Goal: Information Seeking & Learning: Learn about a topic

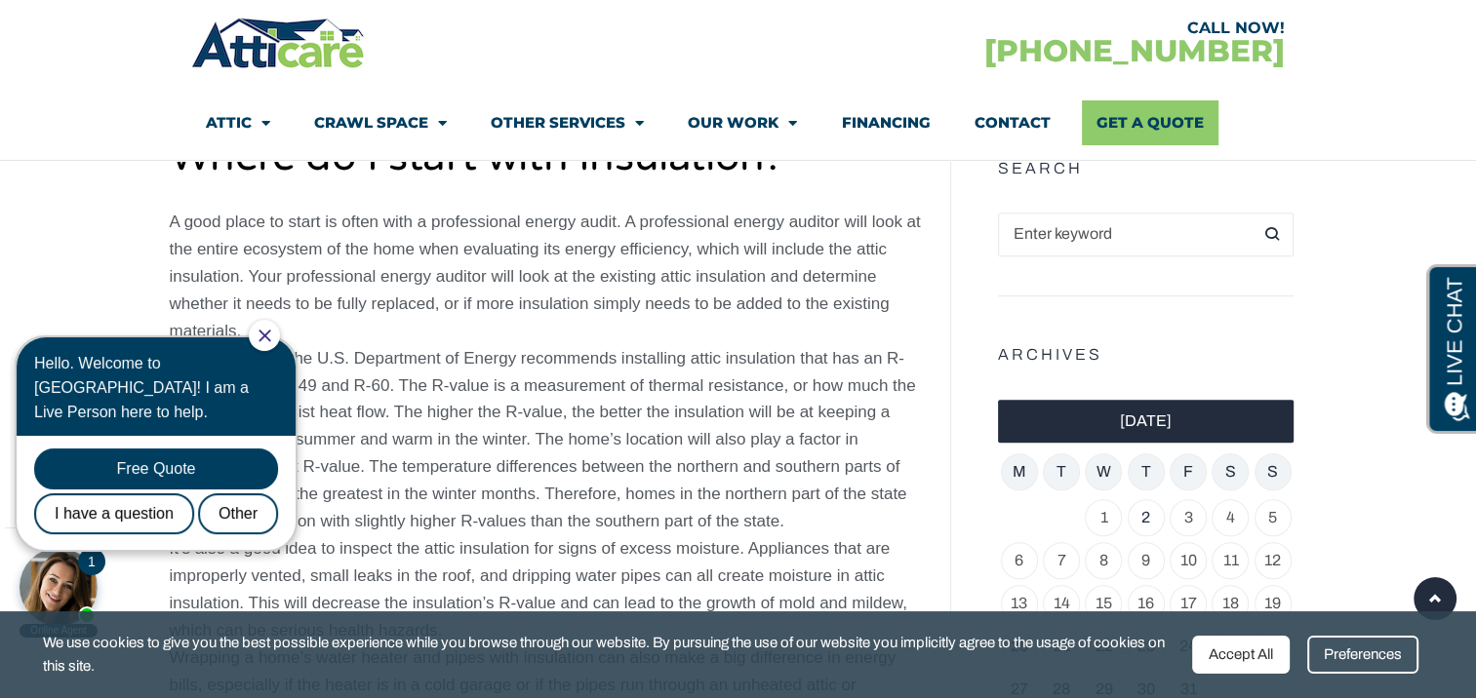
click at [271, 332] on icon "Close Chat" at bounding box center [264, 336] width 13 height 13
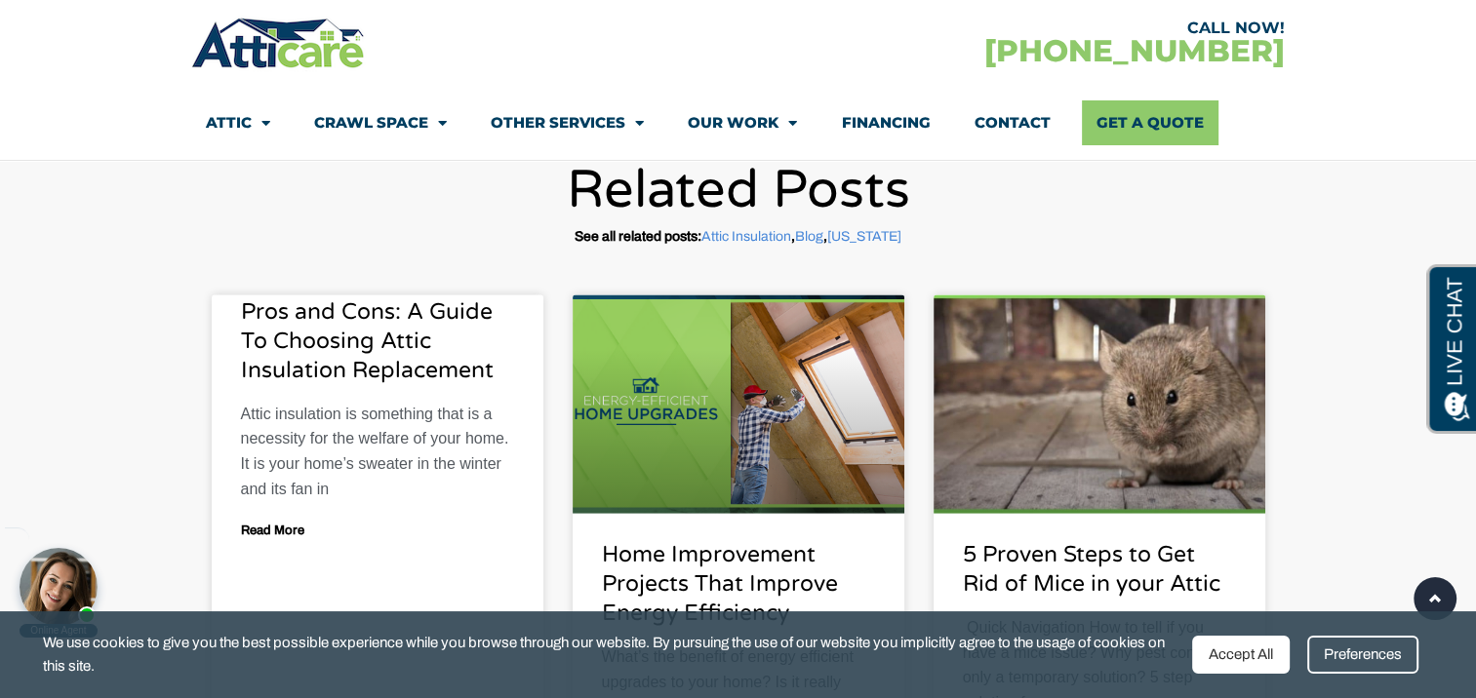
scroll to position [3887, 0]
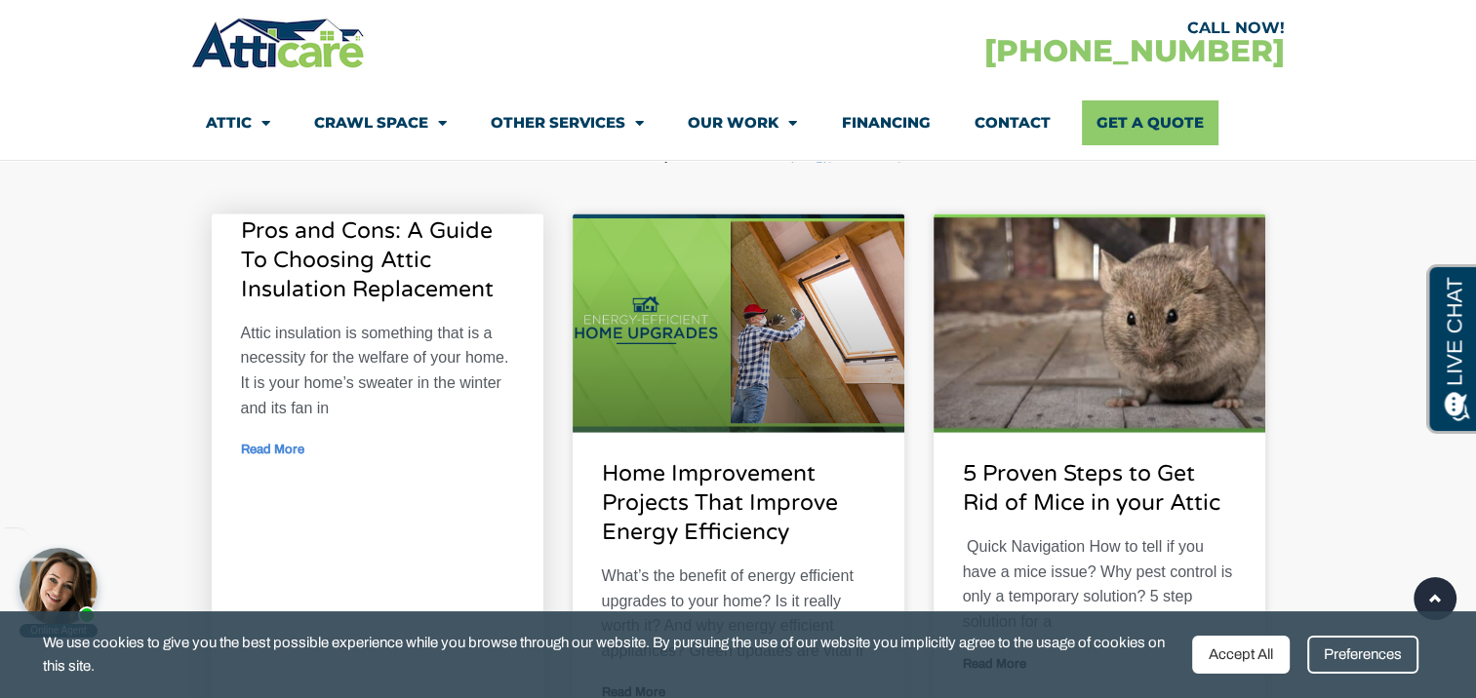
click at [290, 447] on link "Read More" at bounding box center [272, 450] width 63 height 13
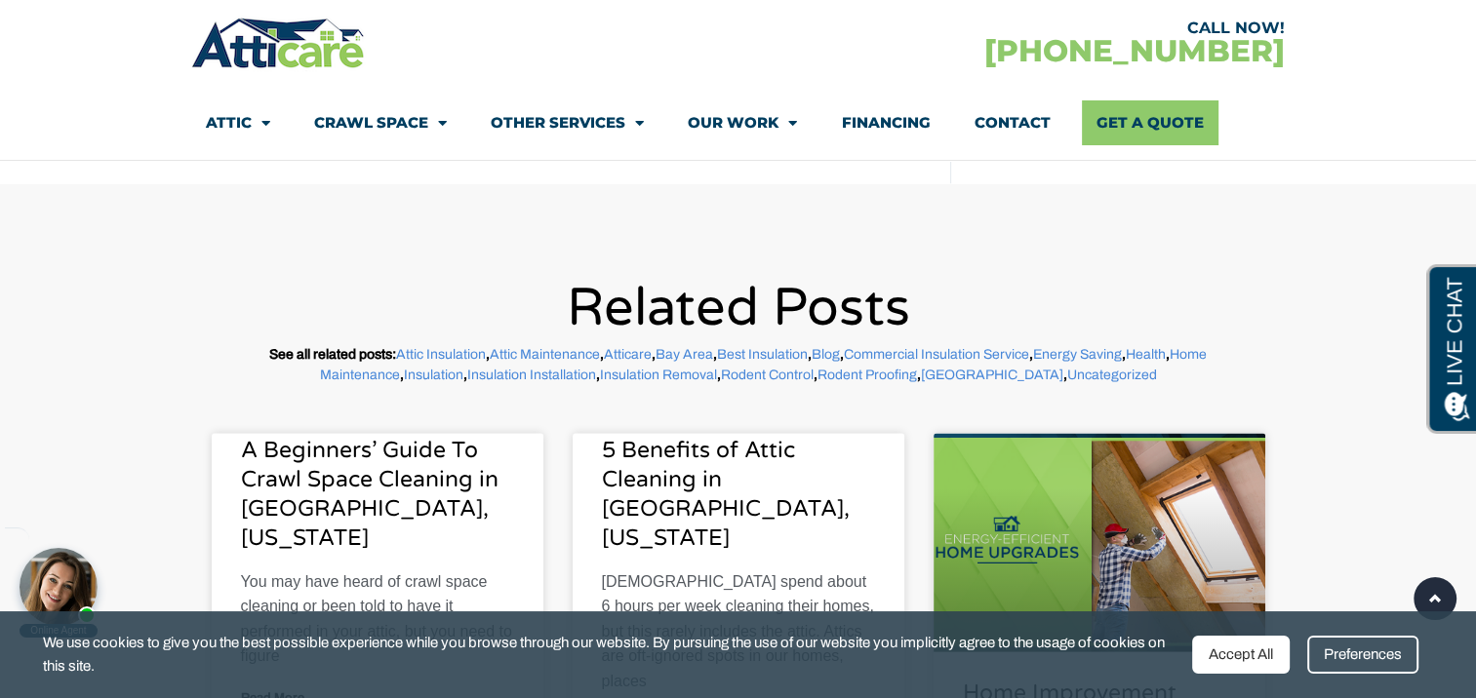
scroll to position [3609, 0]
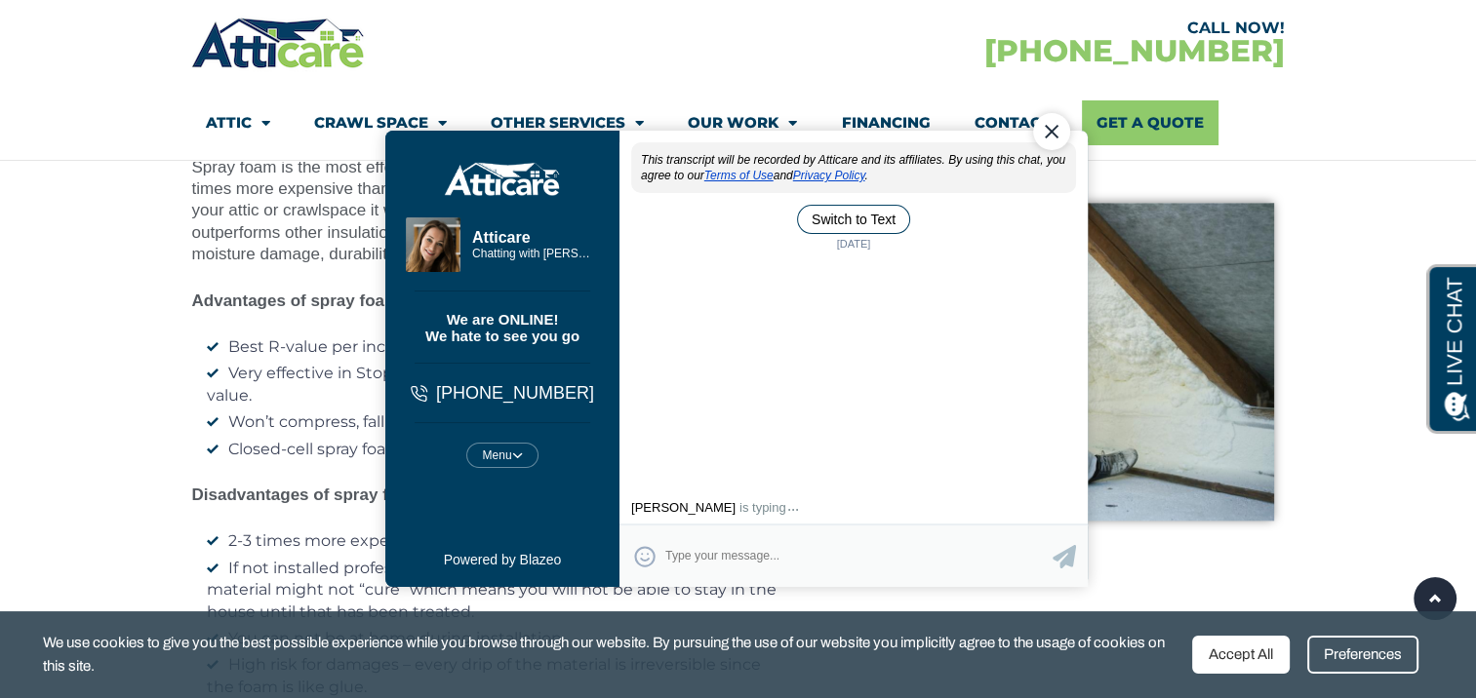
click at [59, 362] on section "Polyurethane Spray Foam Insulation​ Spray foam insulation uses 2 chemical compo…" at bounding box center [738, 352] width 1476 height 693
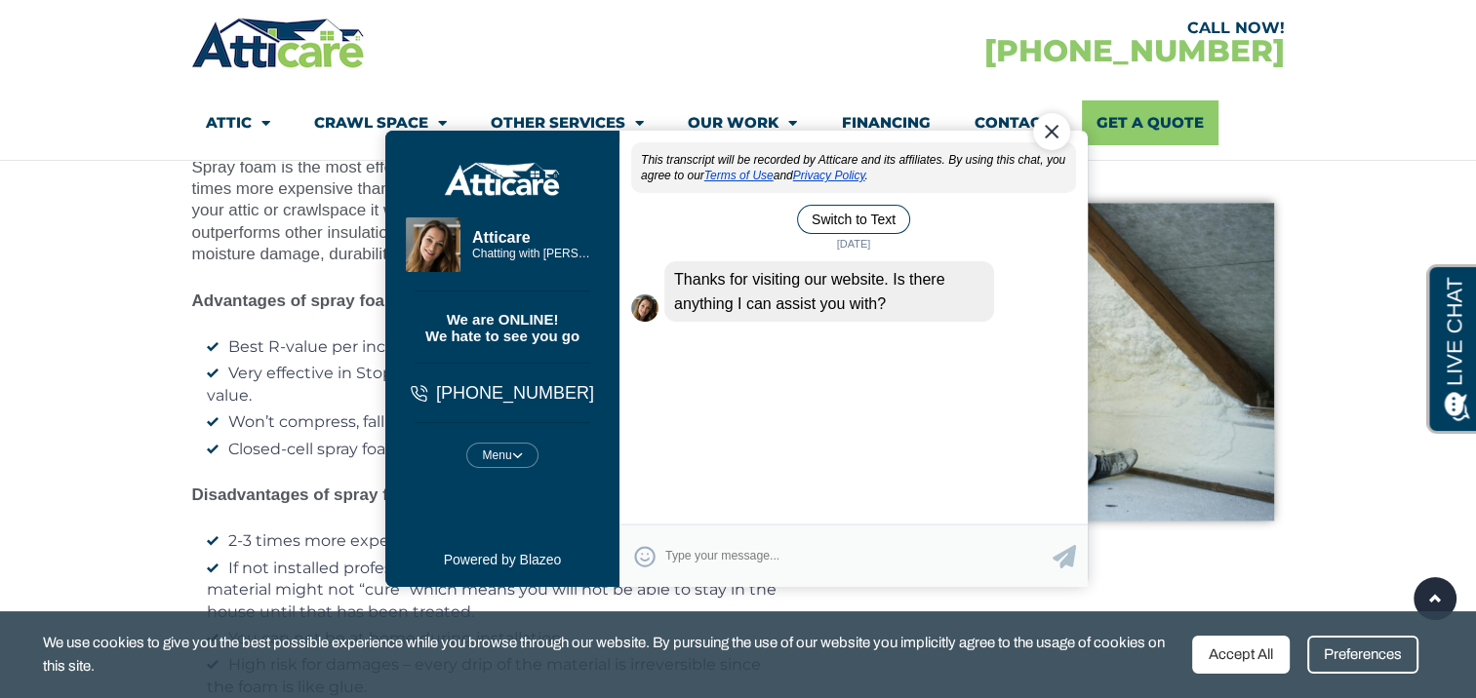
click at [1053, 128] on div "Close Chat" at bounding box center [1050, 131] width 37 height 37
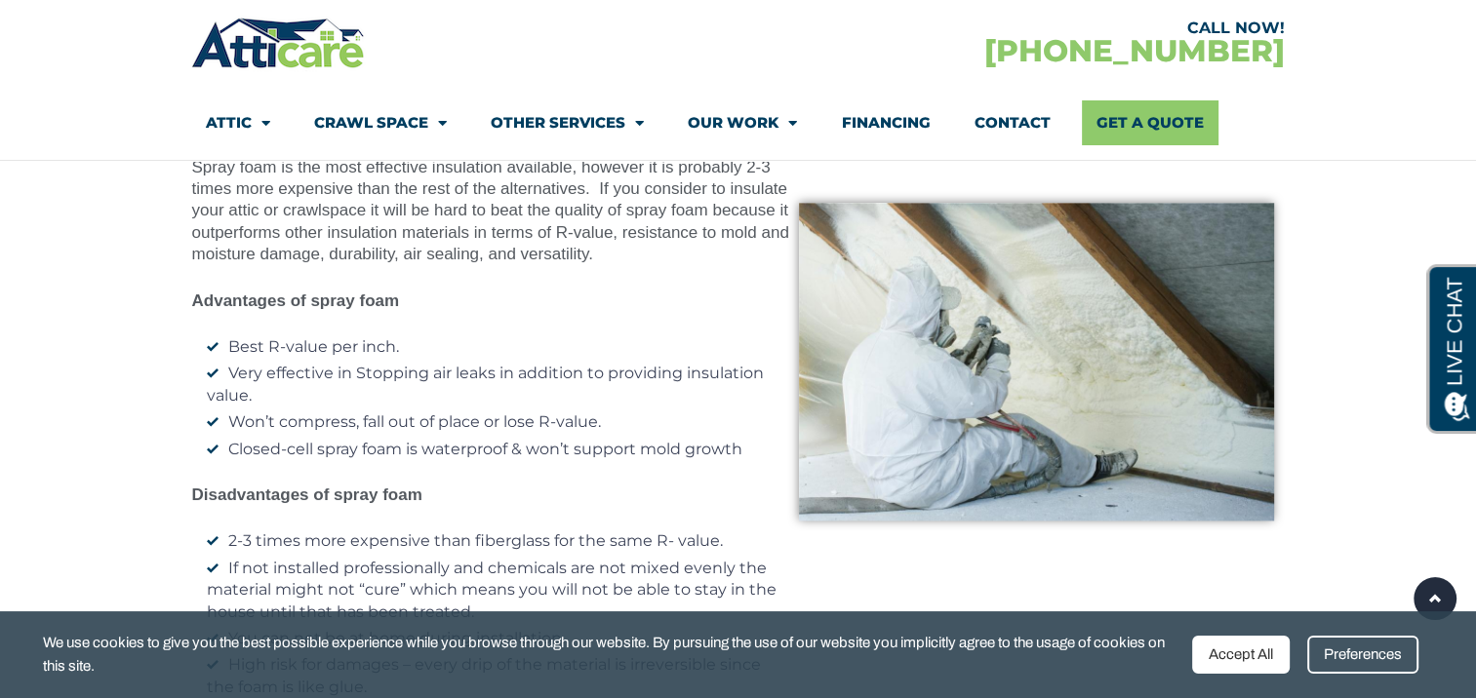
click at [1053, 128] on li "Contact" at bounding box center [1012, 122] width 120 height 45
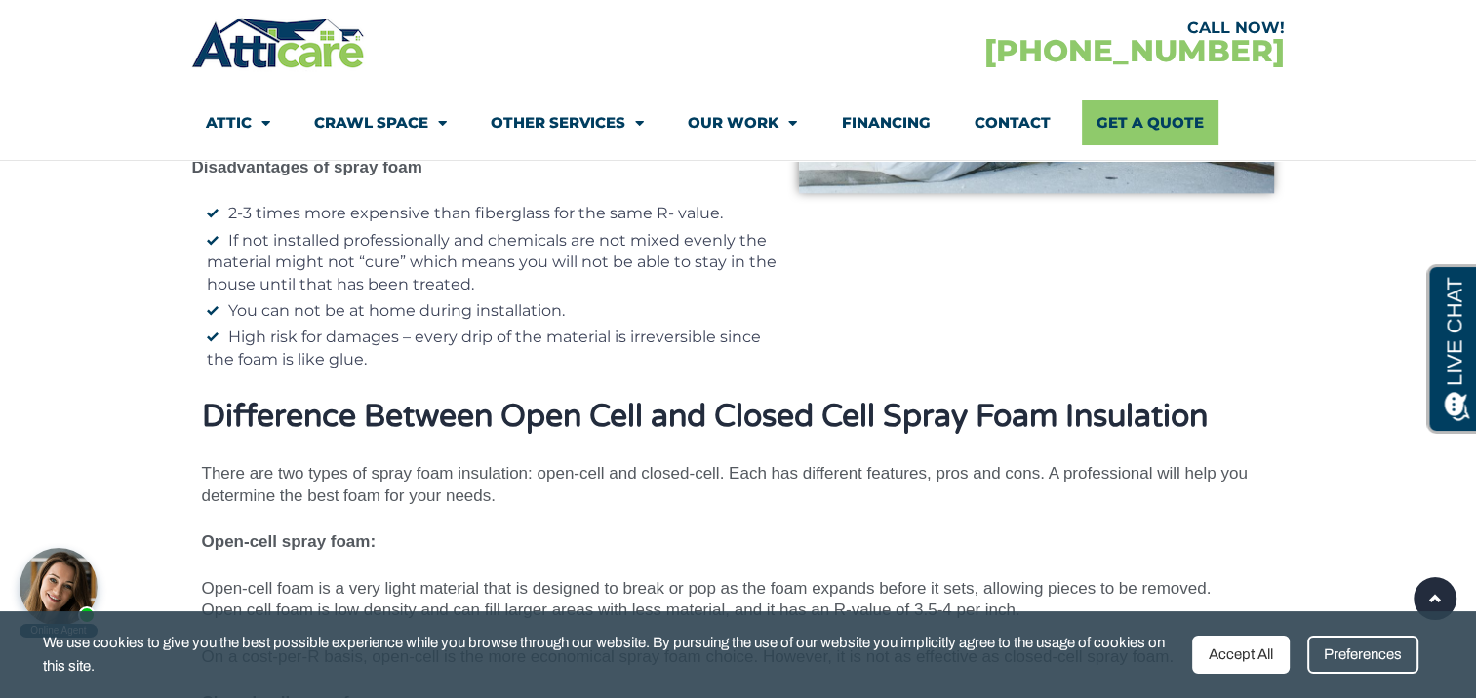
scroll to position [9676, 0]
